Goal: Task Accomplishment & Management: Complete application form

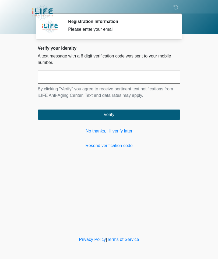
click at [113, 131] on link "No thanks, I'll verify later" at bounding box center [109, 131] width 143 height 6
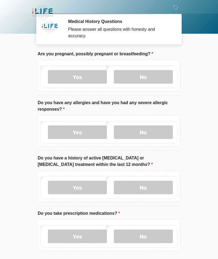
click at [145, 75] on label "No" at bounding box center [143, 76] width 59 height 13
click at [146, 132] on label "No" at bounding box center [143, 131] width 59 height 13
click at [145, 186] on label "No" at bounding box center [143, 187] width 59 height 13
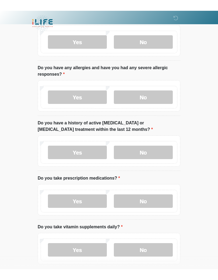
scroll to position [37, 0]
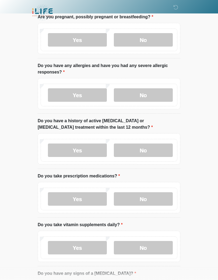
click at [145, 196] on label "No" at bounding box center [143, 199] width 59 height 13
click at [143, 247] on label "No" at bounding box center [143, 247] width 59 height 13
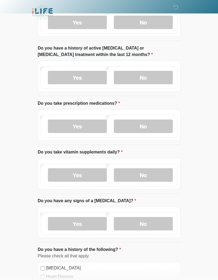
click at [143, 224] on label "No" at bounding box center [143, 224] width 59 height 13
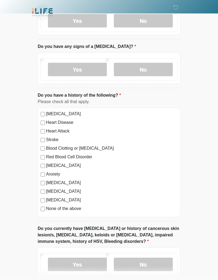
scroll to position [267, 0]
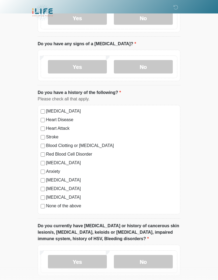
click at [73, 205] on label "None of the above" at bounding box center [112, 206] width 132 height 6
click at [143, 259] on label "No" at bounding box center [143, 261] width 59 height 13
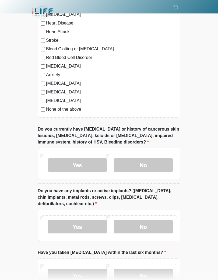
click at [144, 226] on label "No" at bounding box center [143, 226] width 59 height 13
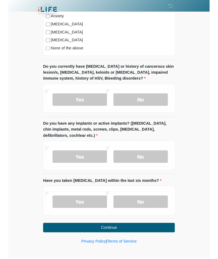
scroll to position [442, 0]
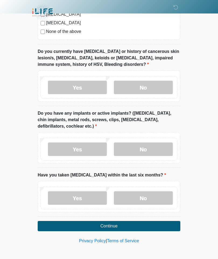
click at [145, 192] on label "No" at bounding box center [143, 197] width 59 height 13
click at [110, 223] on button "Continue" at bounding box center [109, 226] width 143 height 10
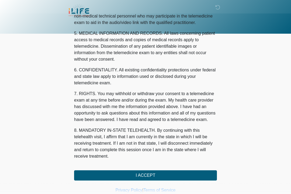
scroll to position [51, 0]
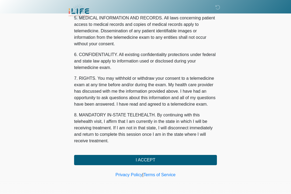
click at [143, 156] on button "I ACCEPT" at bounding box center [145, 160] width 143 height 10
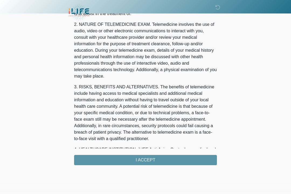
scroll to position [0, 0]
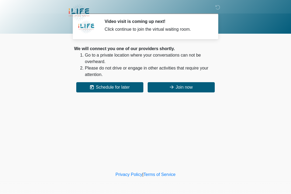
click at [190, 81] on div "We will connect you one of our providers shortly. Go to a private location wher…" at bounding box center [145, 69] width 143 height 47
click at [188, 87] on button "Join now" at bounding box center [181, 87] width 67 height 10
